Goal: Task Accomplishment & Management: Complete application form

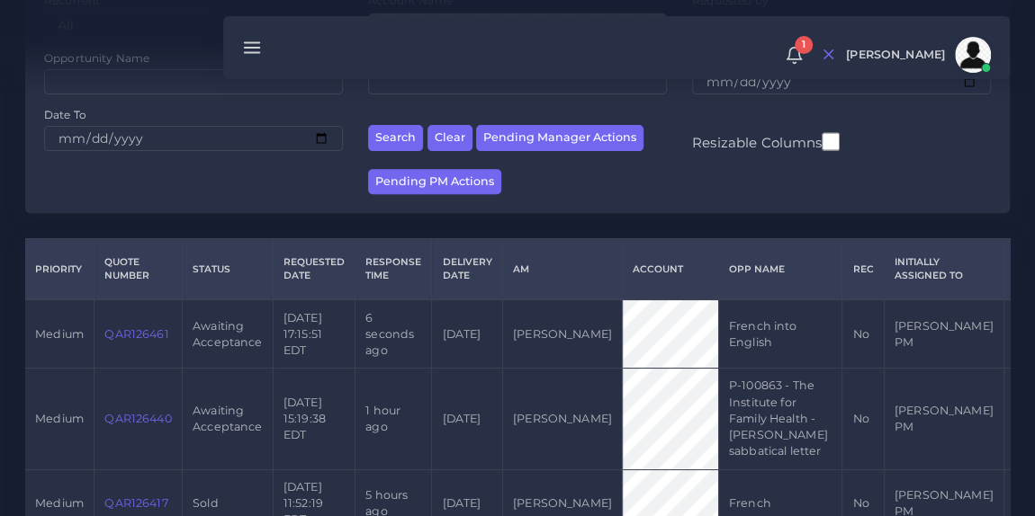
scroll to position [268, 0]
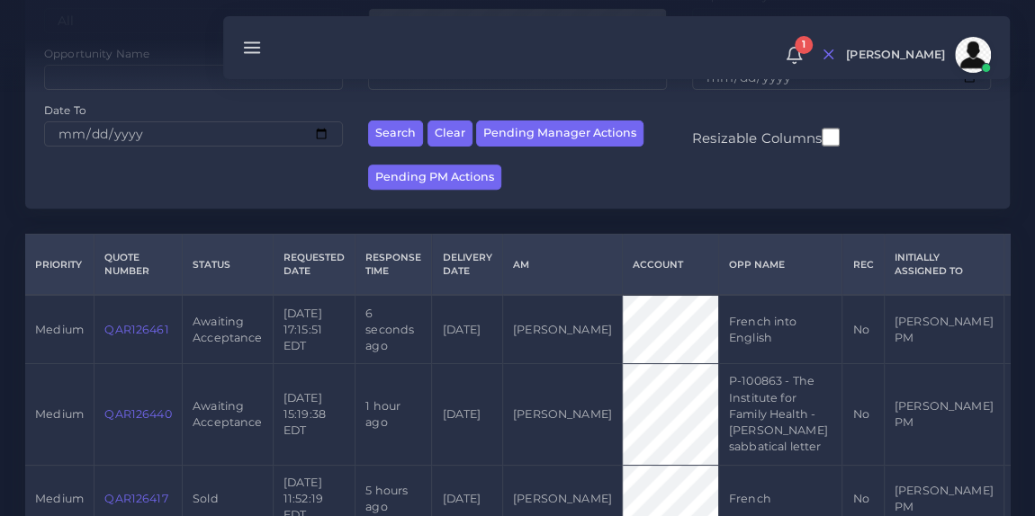
click at [139, 410] on link "QAR126440" at bounding box center [137, 414] width 67 height 13
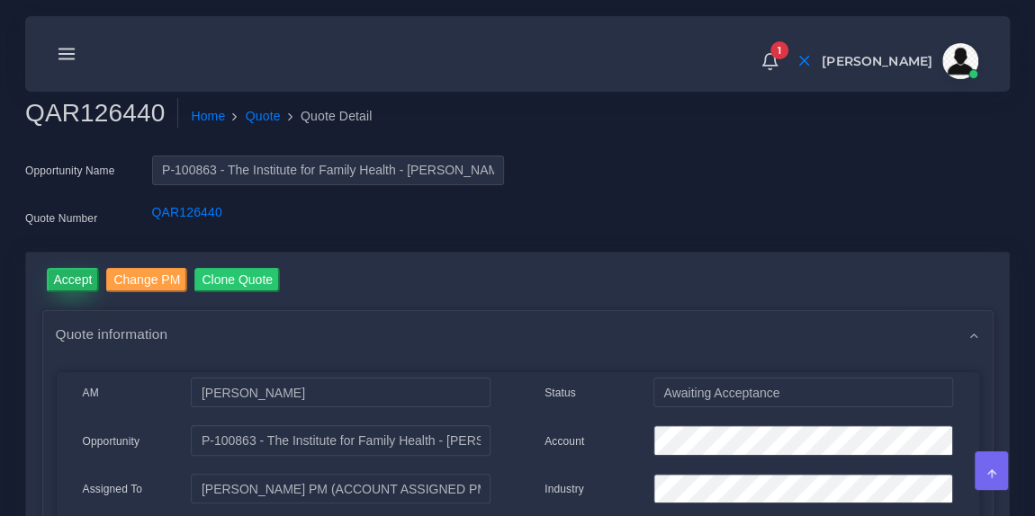
click at [73, 284] on input "Accept" at bounding box center [73, 280] width 53 height 24
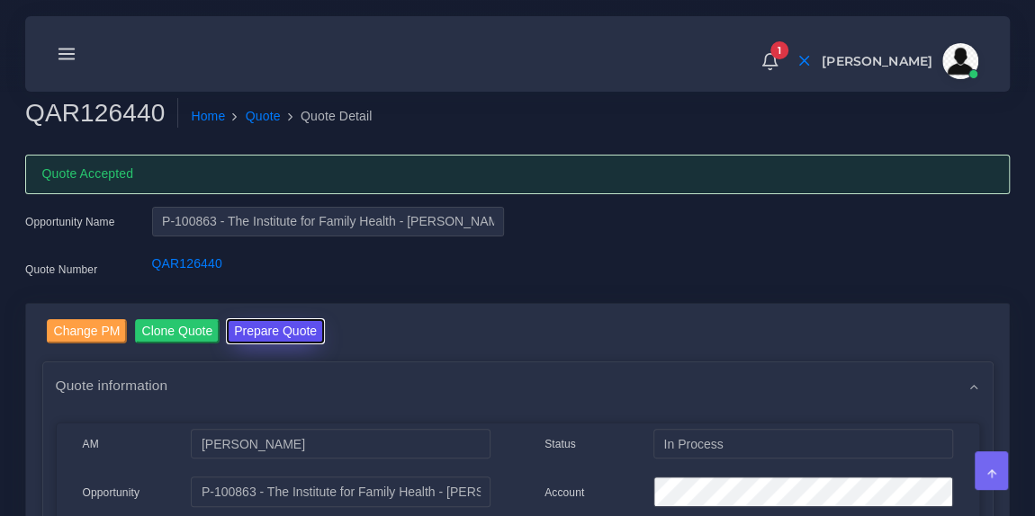
click at [255, 324] on button "Prepare Quote" at bounding box center [275, 331] width 97 height 24
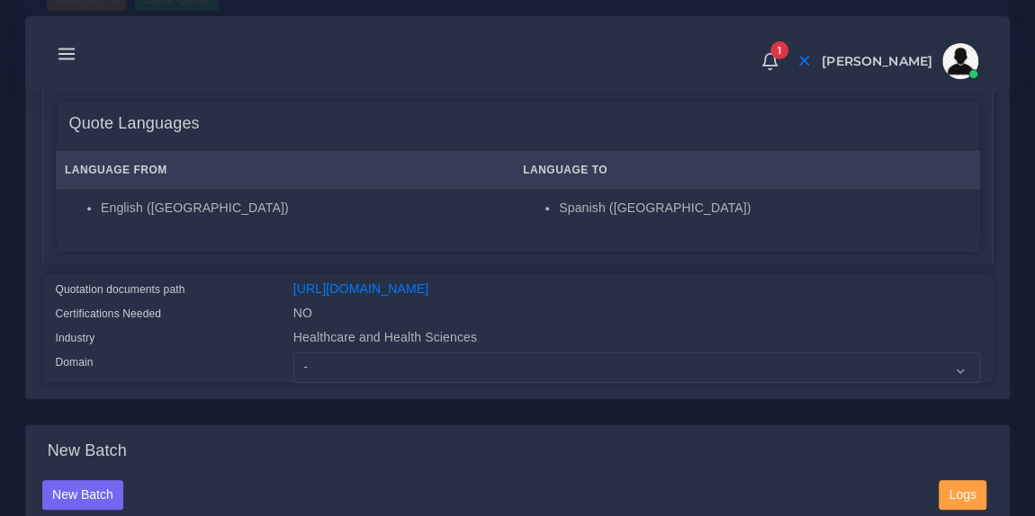
scroll to position [281, 0]
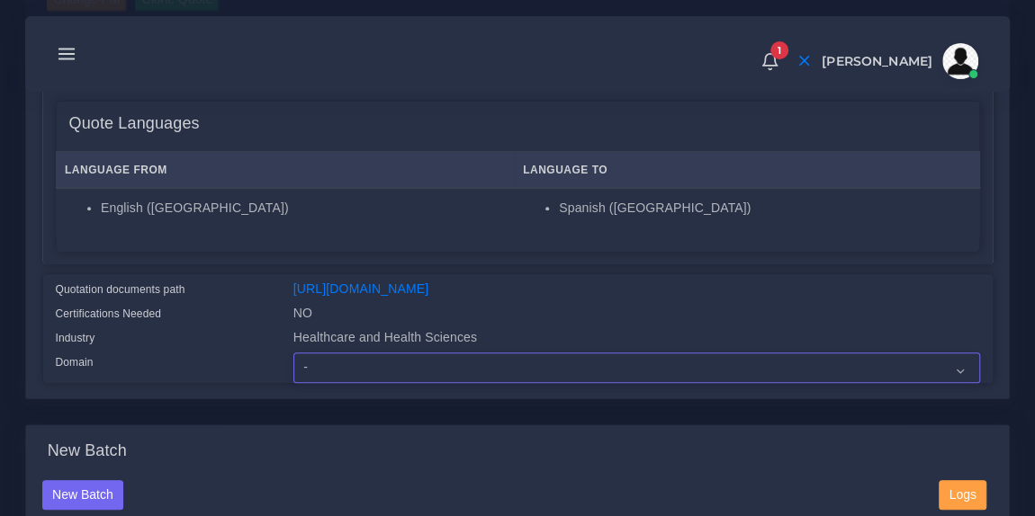
click at [356, 374] on select "- Advertising and Media Agriculture, Forestry and Fishing Architecture, Buildin…" at bounding box center [636, 368] width 686 height 31
select select "Healthcare and Health Sciences"
click at [293, 363] on select "- Advertising and Media Agriculture, Forestry and Fishing Architecture, Buildin…" at bounding box center [636, 368] width 686 height 31
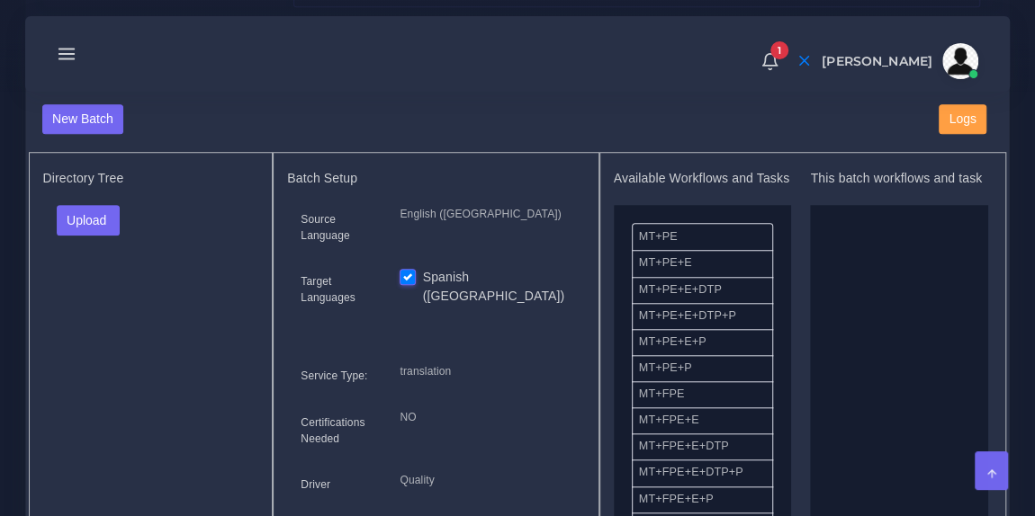
scroll to position [665, 0]
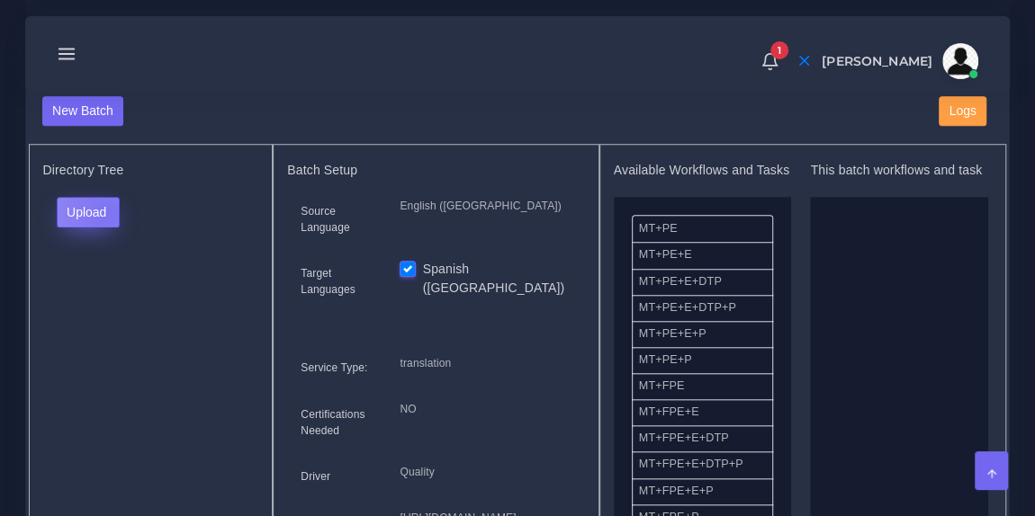
click at [105, 223] on button "Upload" at bounding box center [89, 212] width 64 height 31
click at [99, 291] on label "Files" at bounding box center [120, 279] width 124 height 22
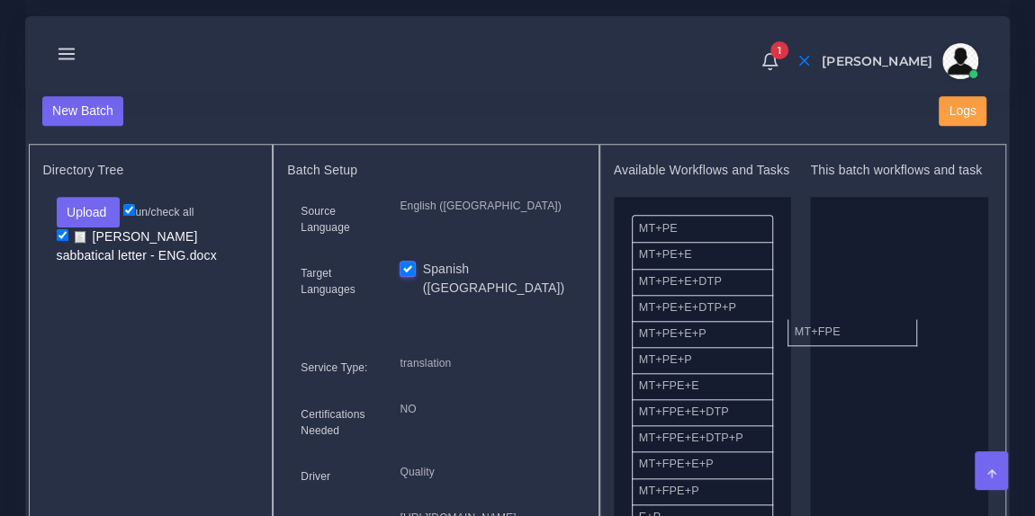
drag, startPoint x: 716, startPoint y: 409, endPoint x: 873, endPoint y: 341, distance: 170.8
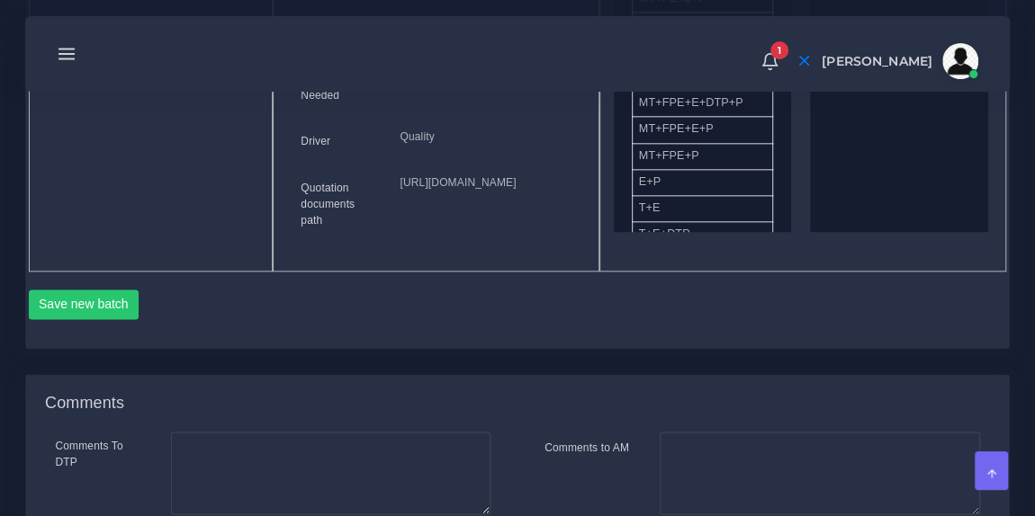
scroll to position [1002, 0]
click at [103, 318] on button "Save new batch" at bounding box center [84, 303] width 111 height 31
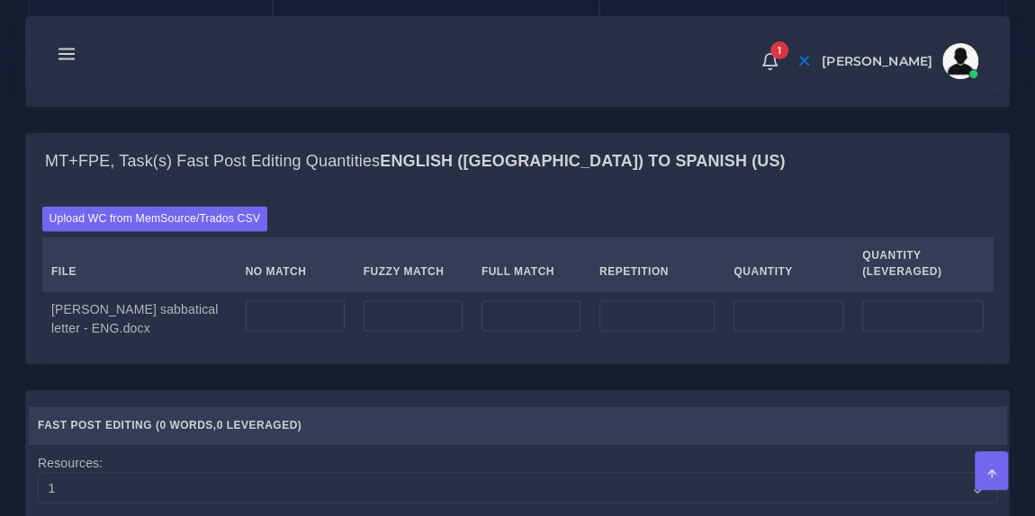
scroll to position [1289, 0]
click at [280, 330] on input "number" at bounding box center [295, 315] width 99 height 31
type input "479"
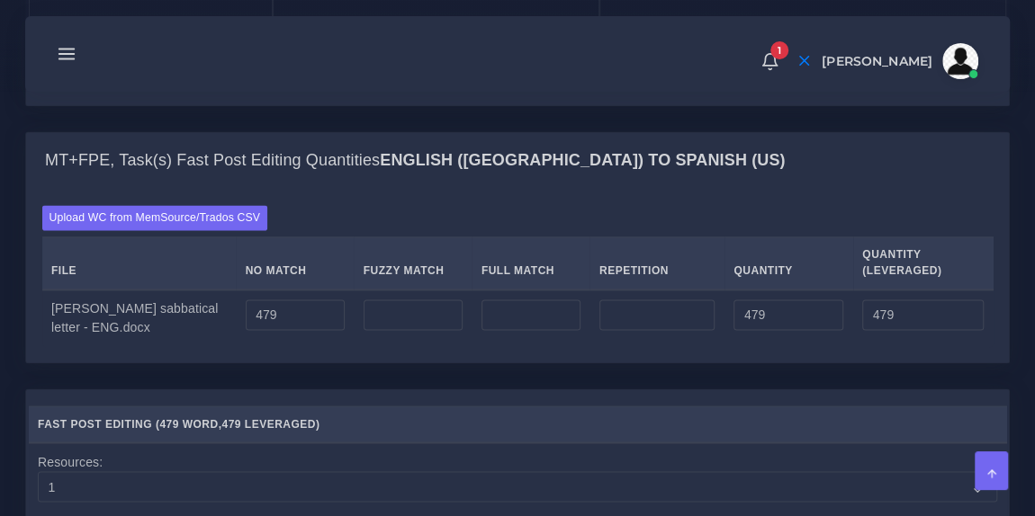
click at [325, 291] on div "Upload WC from MemSource/Trados CSV File No Match Fuzzy Match Full Match Repeti…" at bounding box center [517, 275] width 951 height 141
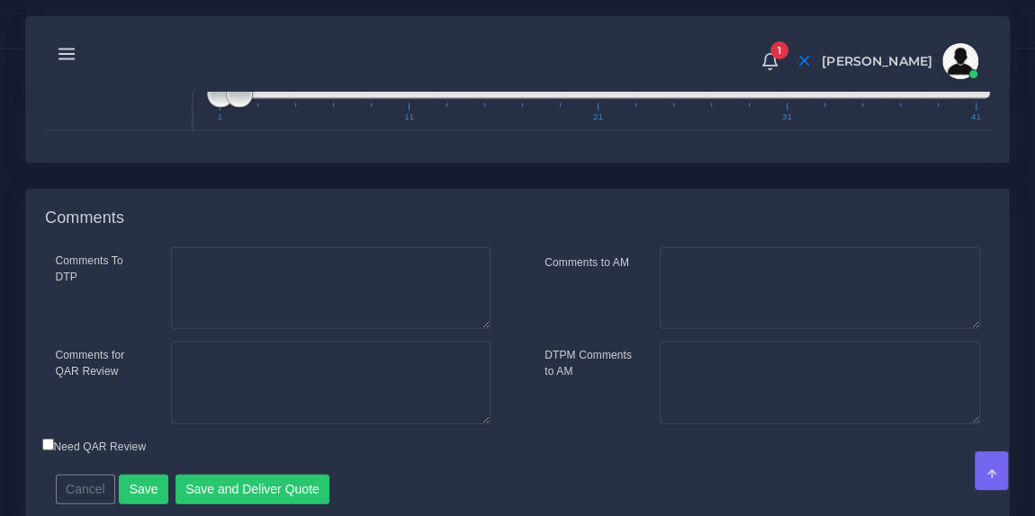
scroll to position [2080, 0]
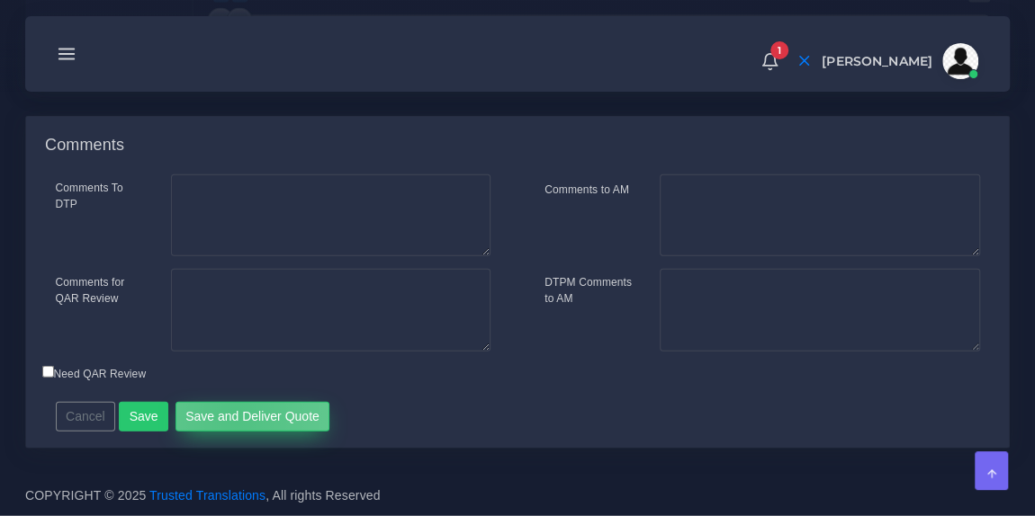
click at [228, 417] on button "Save and Deliver Quote" at bounding box center [252, 417] width 155 height 31
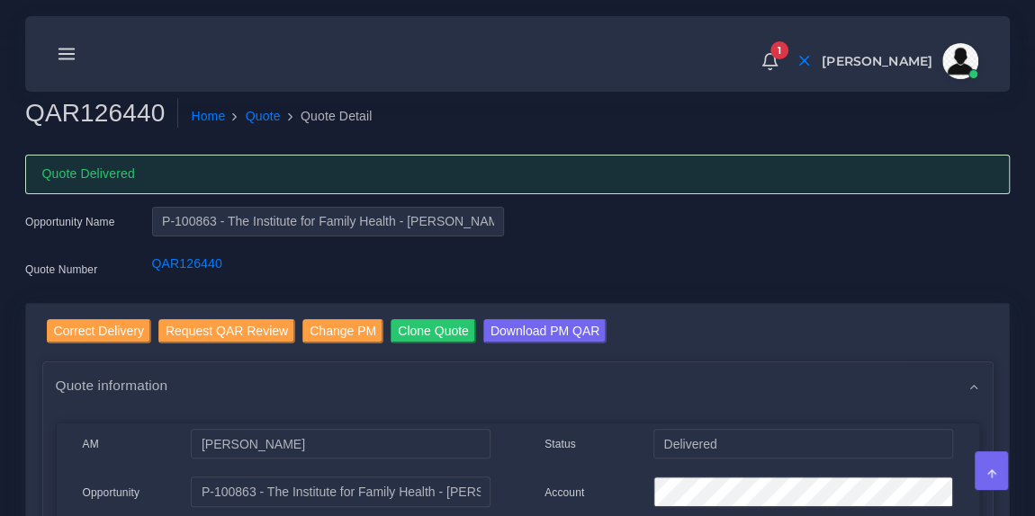
click at [67, 55] on icon at bounding box center [67, 54] width 20 height 20
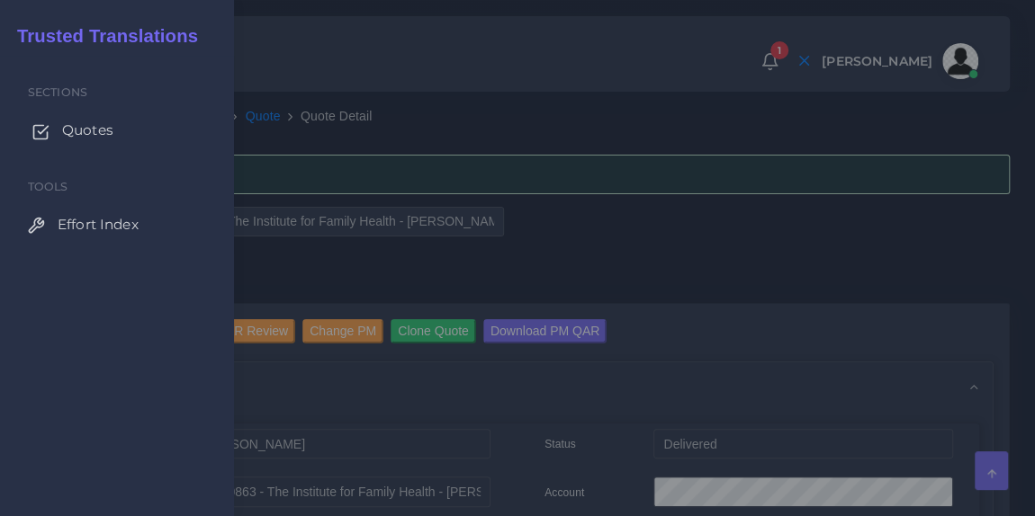
click at [71, 132] on span "Quotes" at bounding box center [87, 131] width 51 height 20
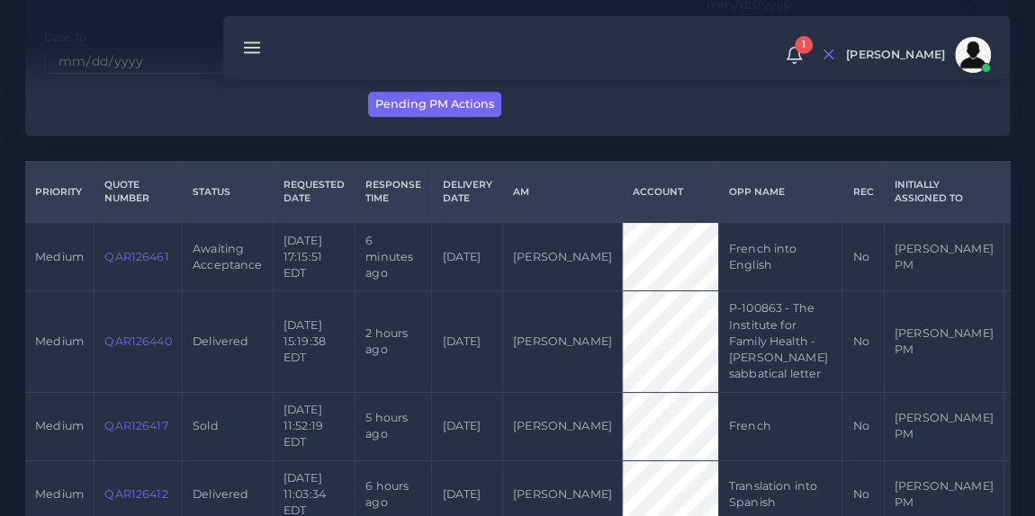
scroll to position [343, 0]
click at [130, 254] on link "QAR126461" at bounding box center [136, 254] width 64 height 13
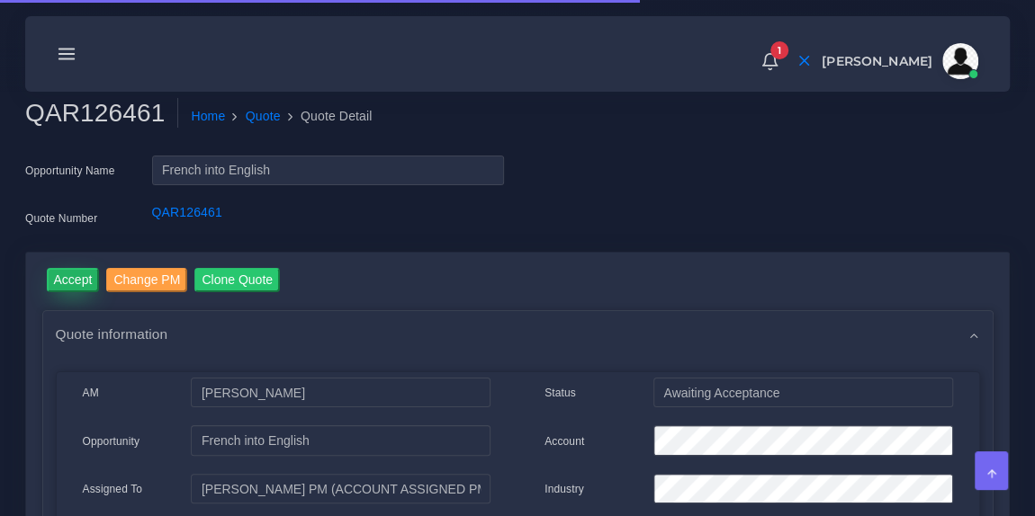
click at [86, 273] on input "Accept" at bounding box center [73, 280] width 53 height 24
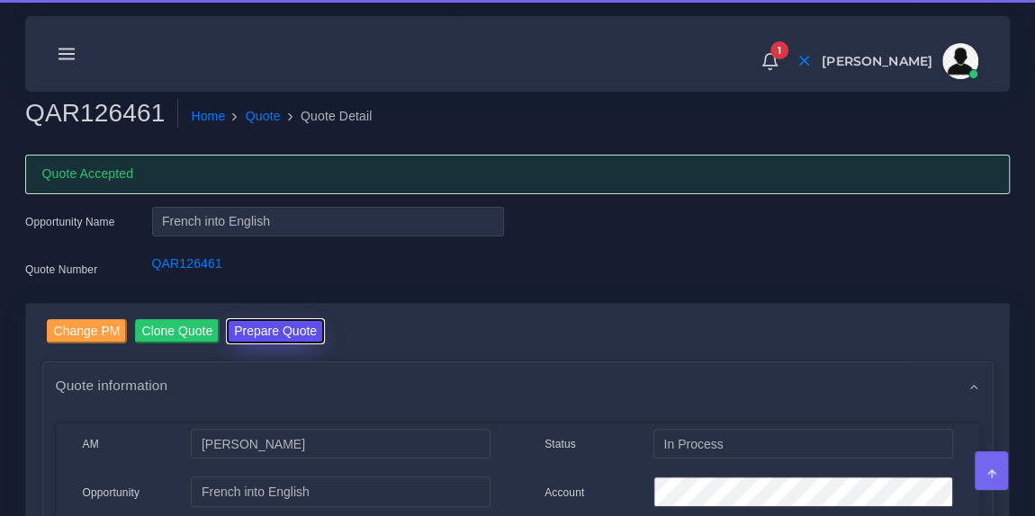
click at [233, 319] on button "Prepare Quote" at bounding box center [275, 331] width 97 height 24
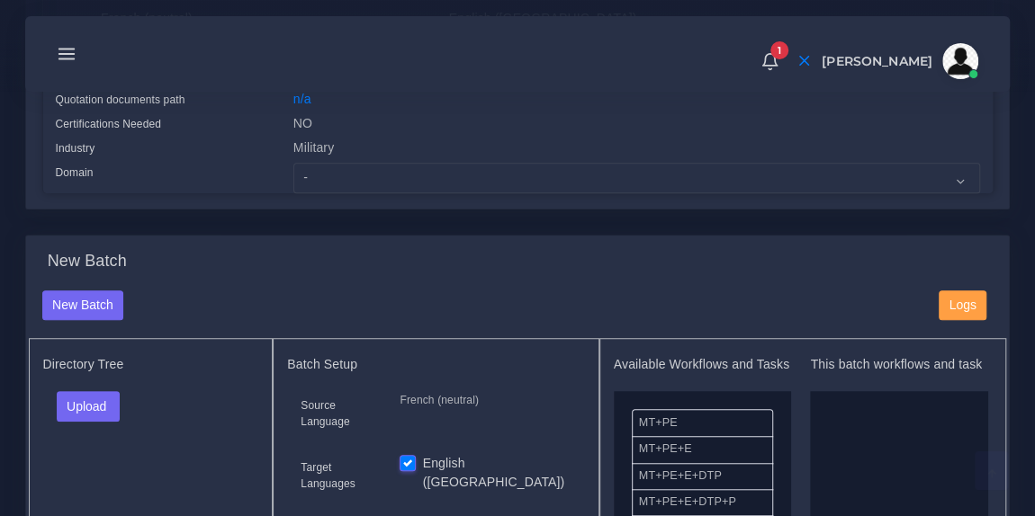
scroll to position [483, 0]
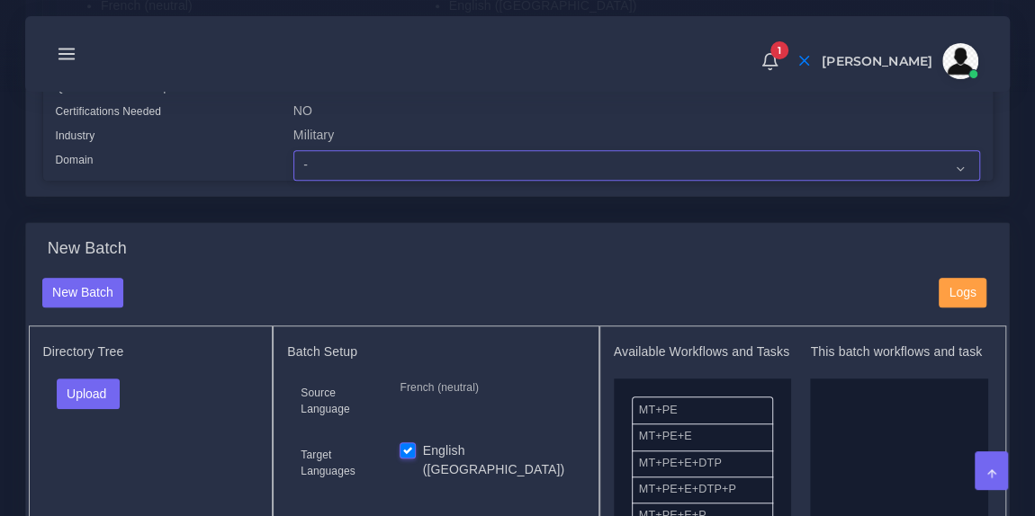
click at [333, 157] on select "- Advertising and Media Agriculture, Forestry and Fishing Architecture, Buildin…" at bounding box center [636, 165] width 686 height 31
select select "Military"
click at [293, 150] on select "- Advertising and Media Agriculture, Forestry and Fishing Architecture, Buildin…" at bounding box center [636, 165] width 686 height 31
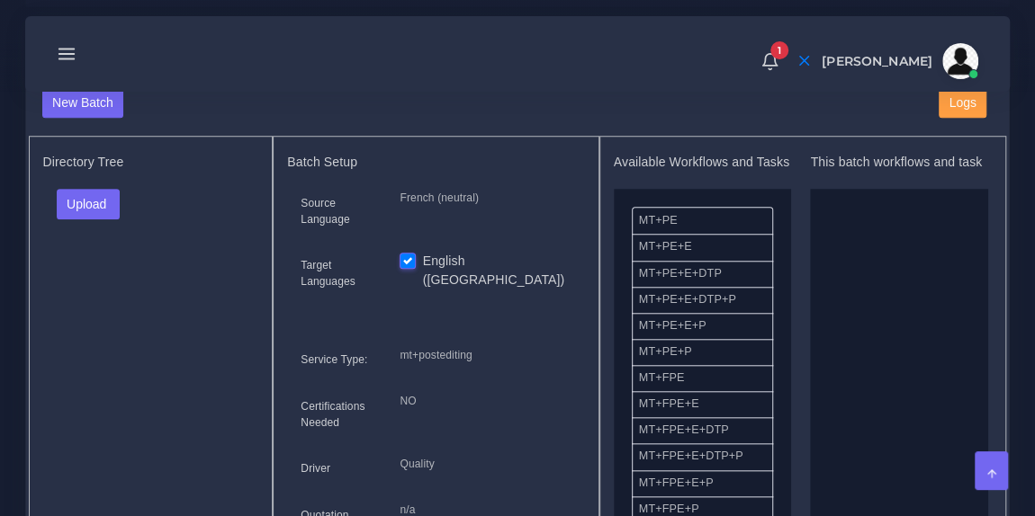
scroll to position [685, 0]
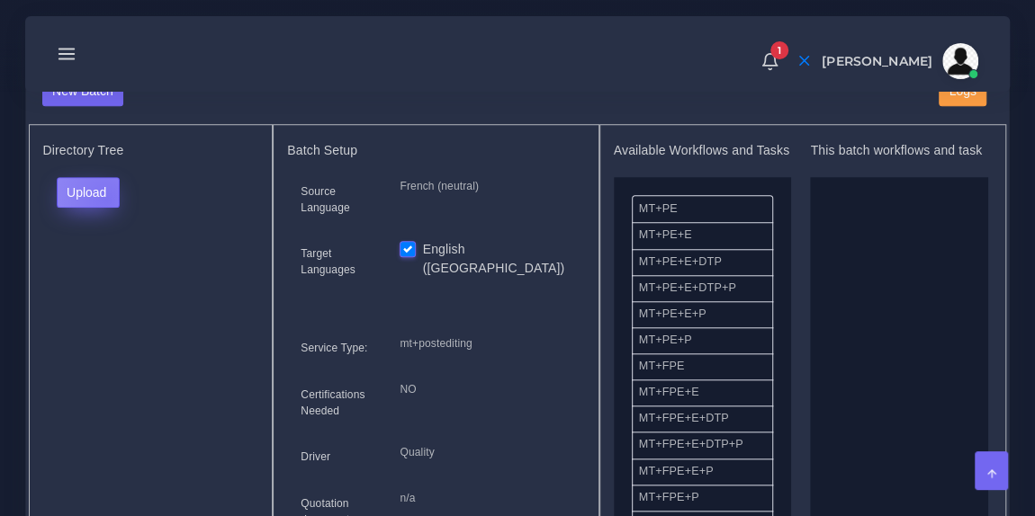
click at [105, 197] on button "Upload" at bounding box center [89, 192] width 64 height 31
click at [98, 259] on label "Files" at bounding box center [120, 259] width 124 height 22
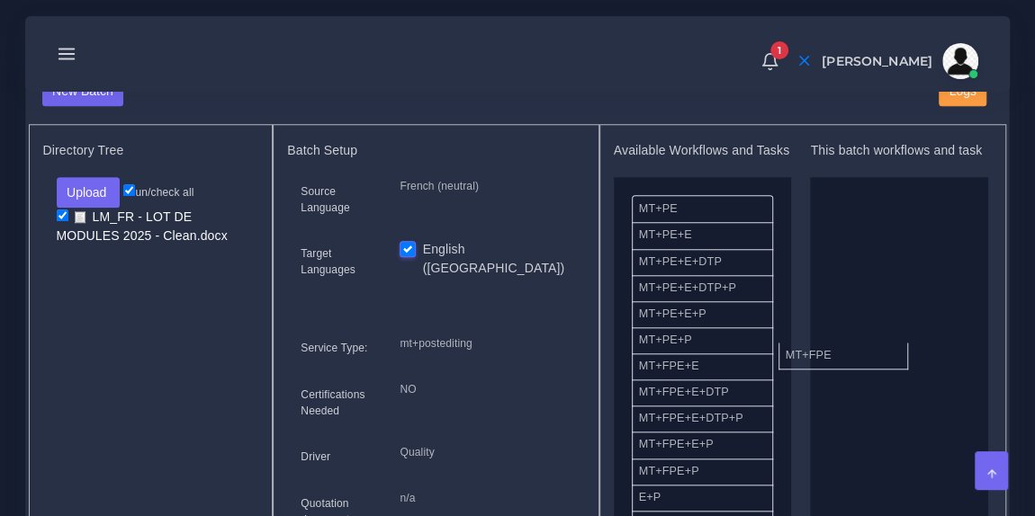
drag, startPoint x: 718, startPoint y: 372, endPoint x: 881, endPoint y: 339, distance: 166.0
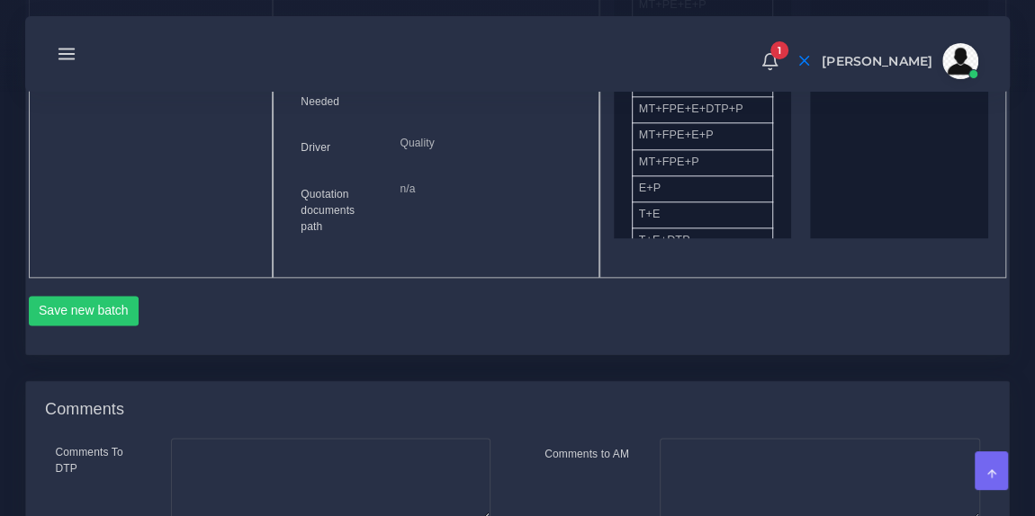
scroll to position [1043, 0]
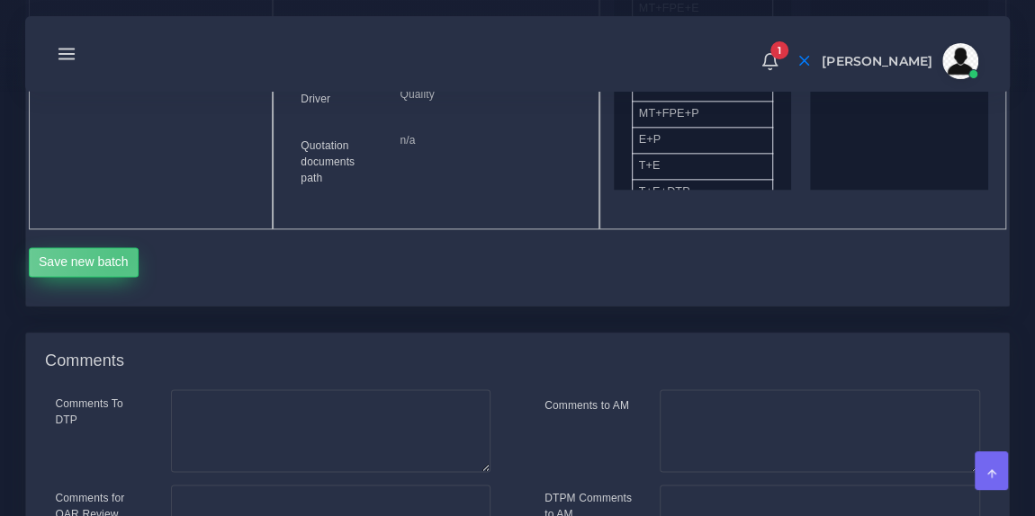
click at [121, 251] on button "Save new batch" at bounding box center [84, 262] width 111 height 31
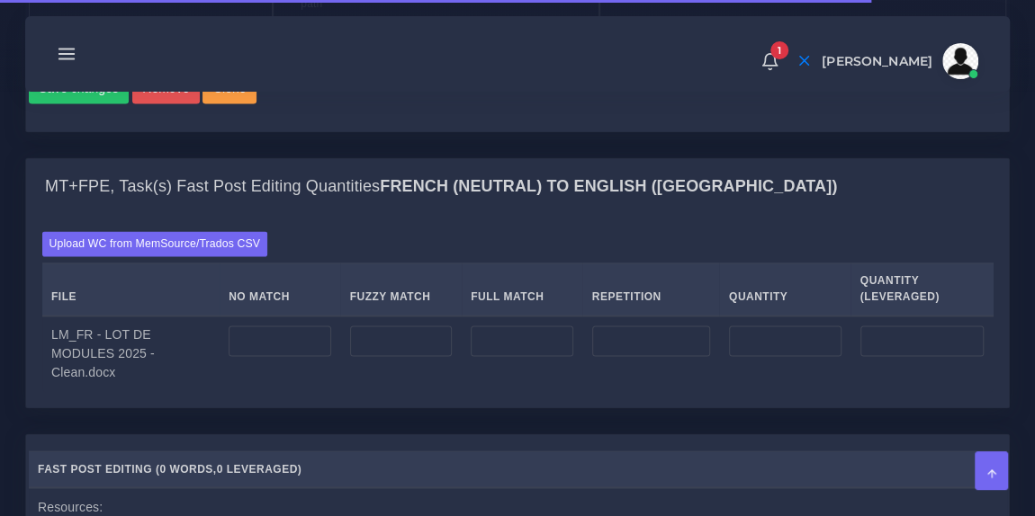
scroll to position [1276, 0]
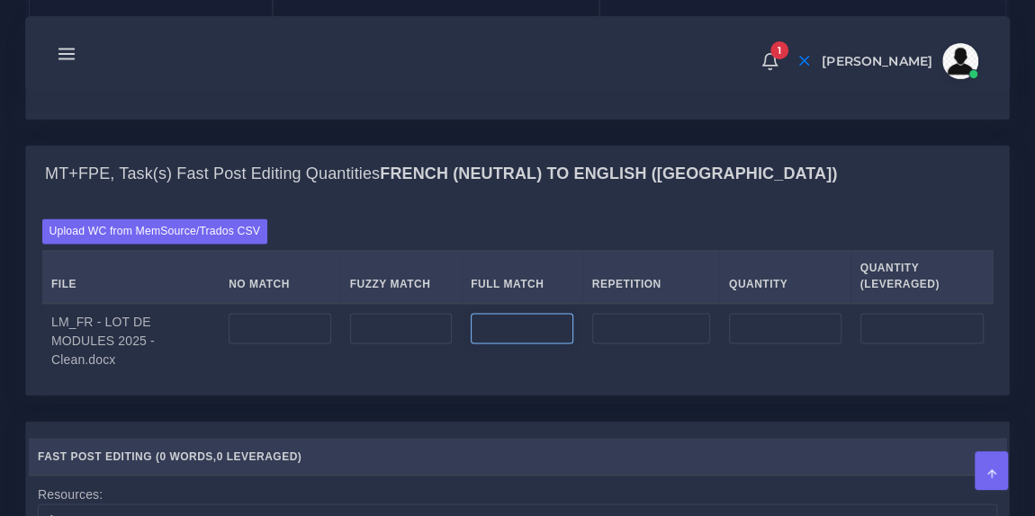
click at [511, 321] on input "number" at bounding box center [521, 328] width 103 height 31
type input "6331"
type input "1582"
click at [384, 318] on input "number" at bounding box center [401, 328] width 103 height 31
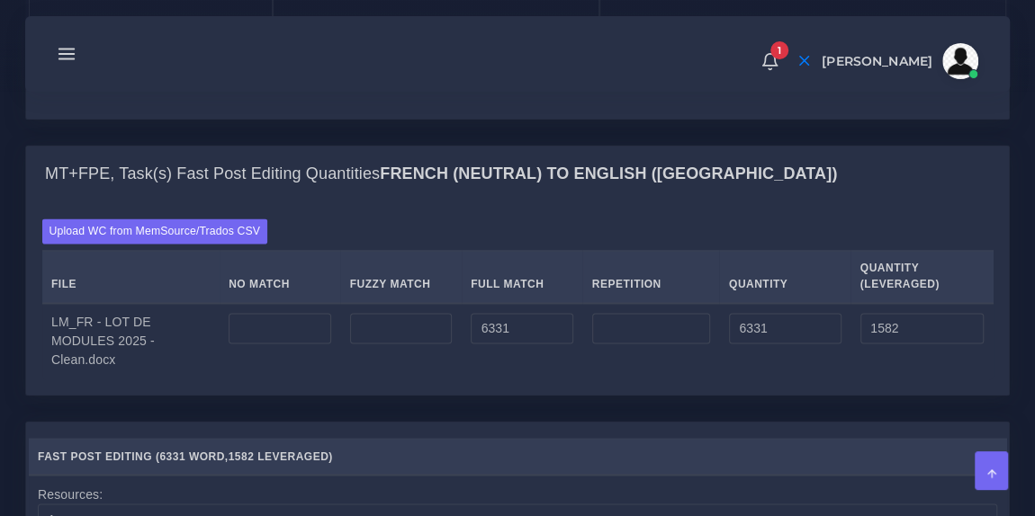
type input "0"
type input "566"
type input "6897"
type input "1865"
click at [273, 313] on input "number" at bounding box center [279, 328] width 103 height 31
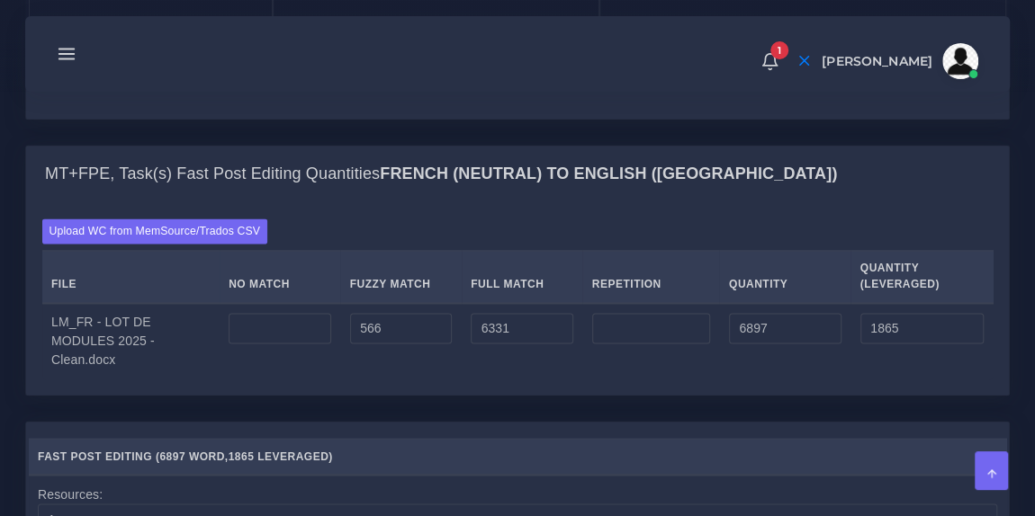
type input "0"
type input "411"
type input "7308"
type input "2276"
click at [607, 318] on input "number" at bounding box center [651, 328] width 118 height 31
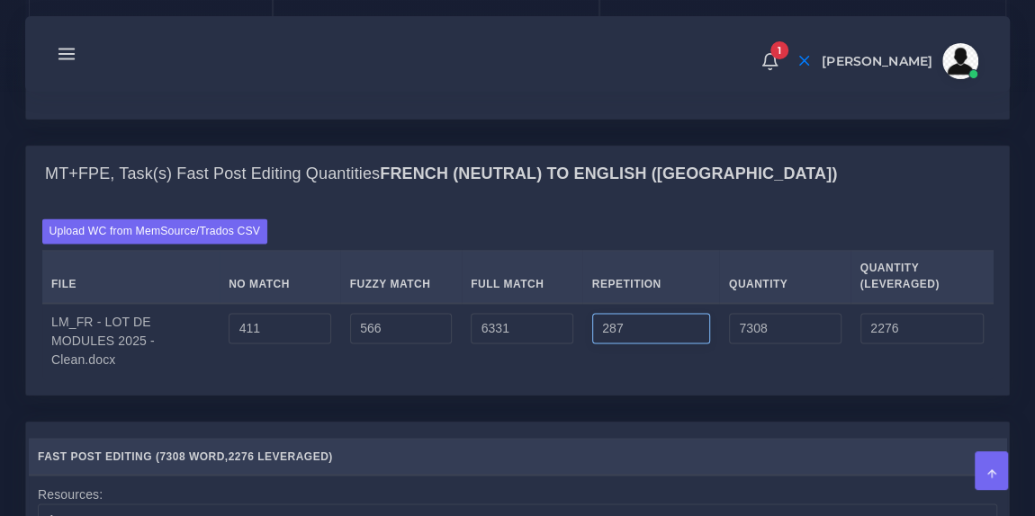
type input "287"
type input "7595"
type input "2348"
click at [556, 221] on div "Upload WC from MemSource/Trados CSV File No Match Fuzzy Match Full Match Repeti…" at bounding box center [517, 299] width 951 height 160
click at [278, 323] on input "411" at bounding box center [279, 328] width 103 height 31
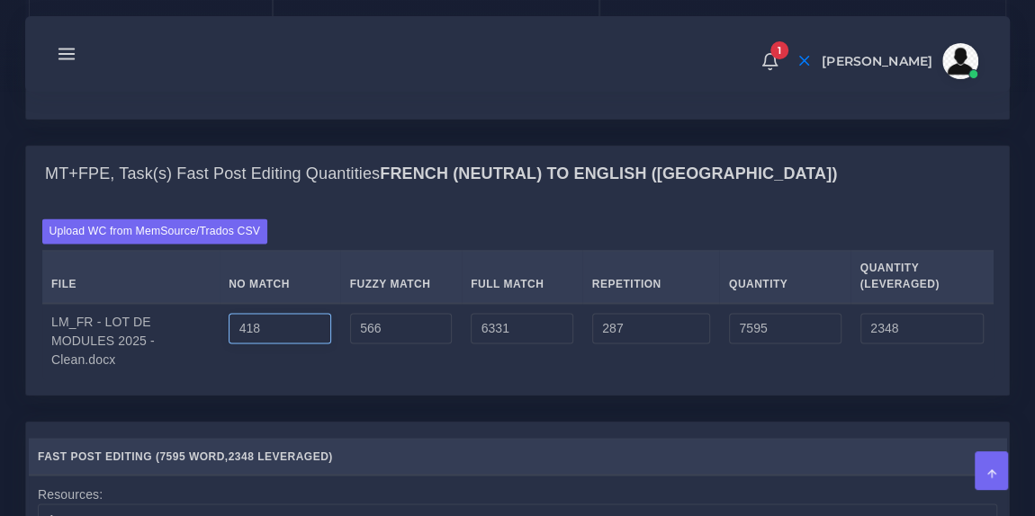
click at [250, 322] on input "418" at bounding box center [279, 328] width 103 height 31
type input "518"
type input "7702"
type input "2455"
click at [336, 274] on th "No Match" at bounding box center [280, 276] width 121 height 53
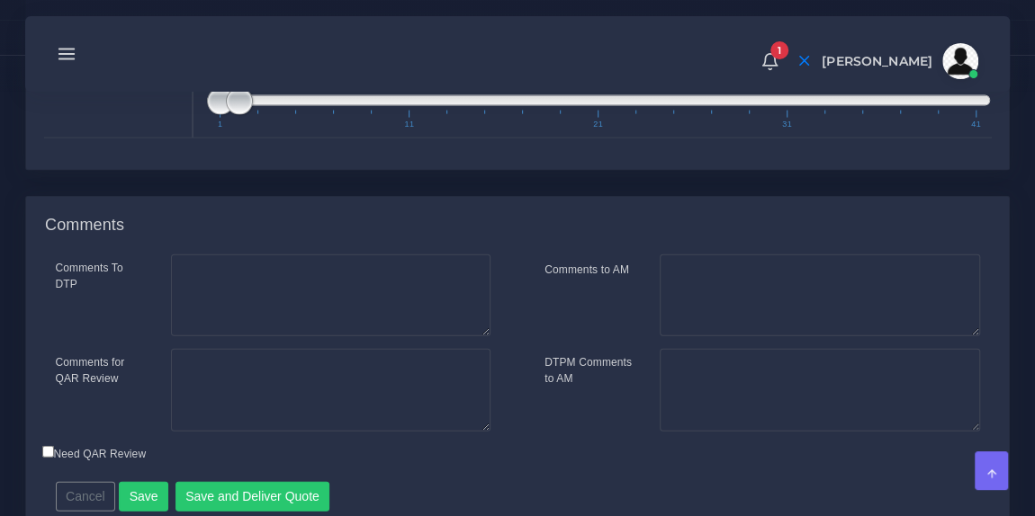
scroll to position [1988, 0]
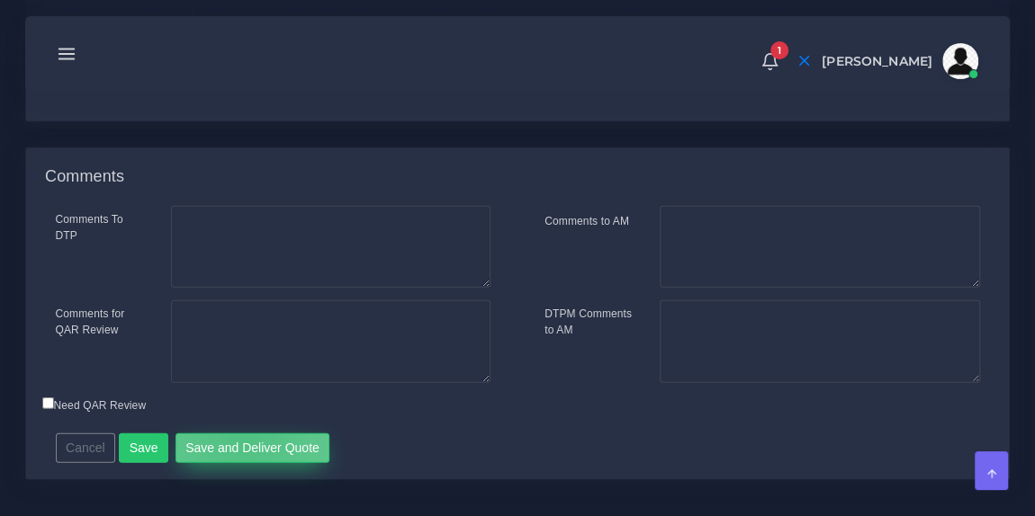
click at [235, 434] on button "Save and Deliver Quote" at bounding box center [252, 449] width 155 height 31
